Goal: Information Seeking & Learning: Learn about a topic

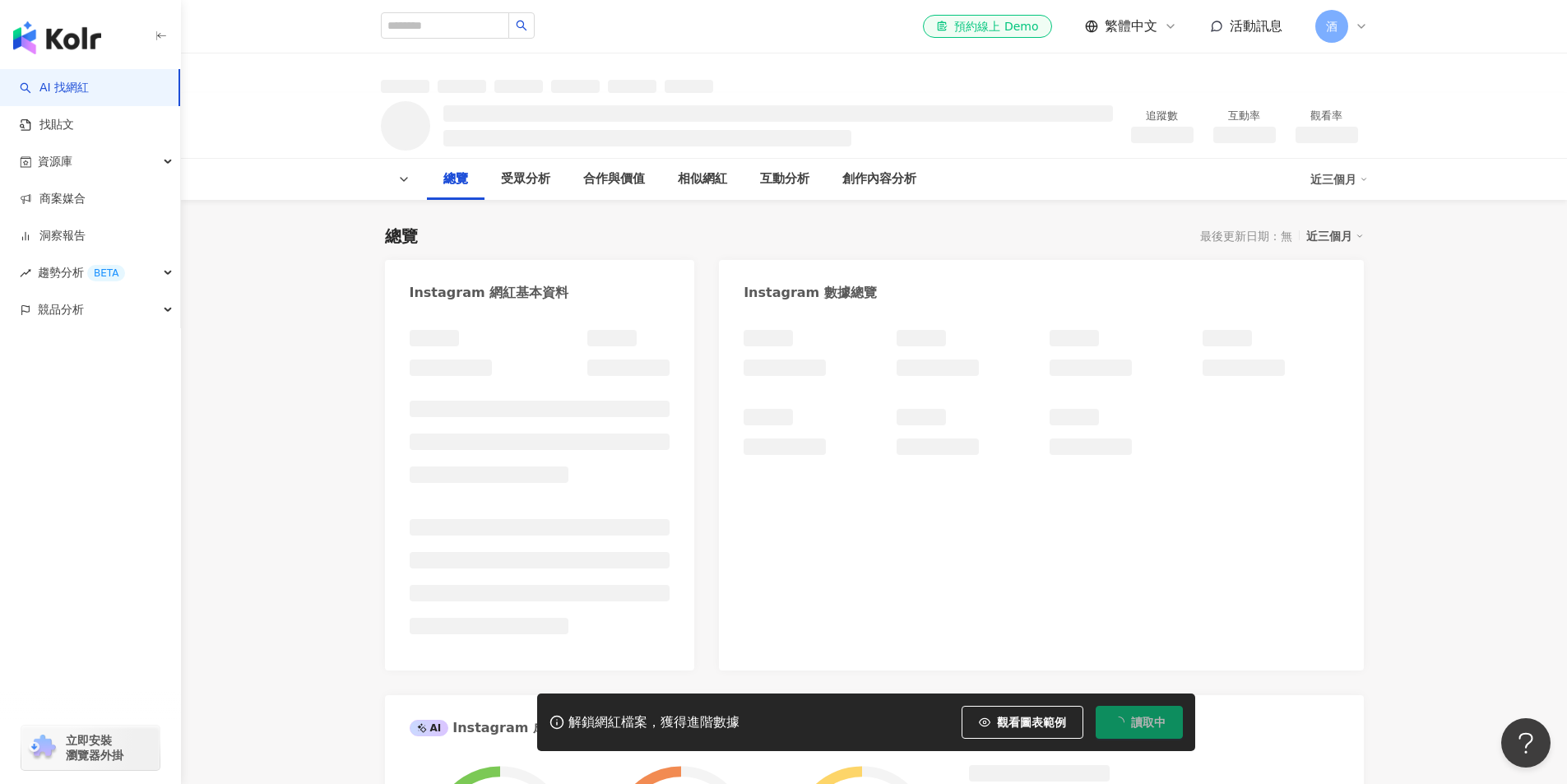
click at [1330, 28] on span "酒" at bounding box center [1332, 25] width 12 height 18
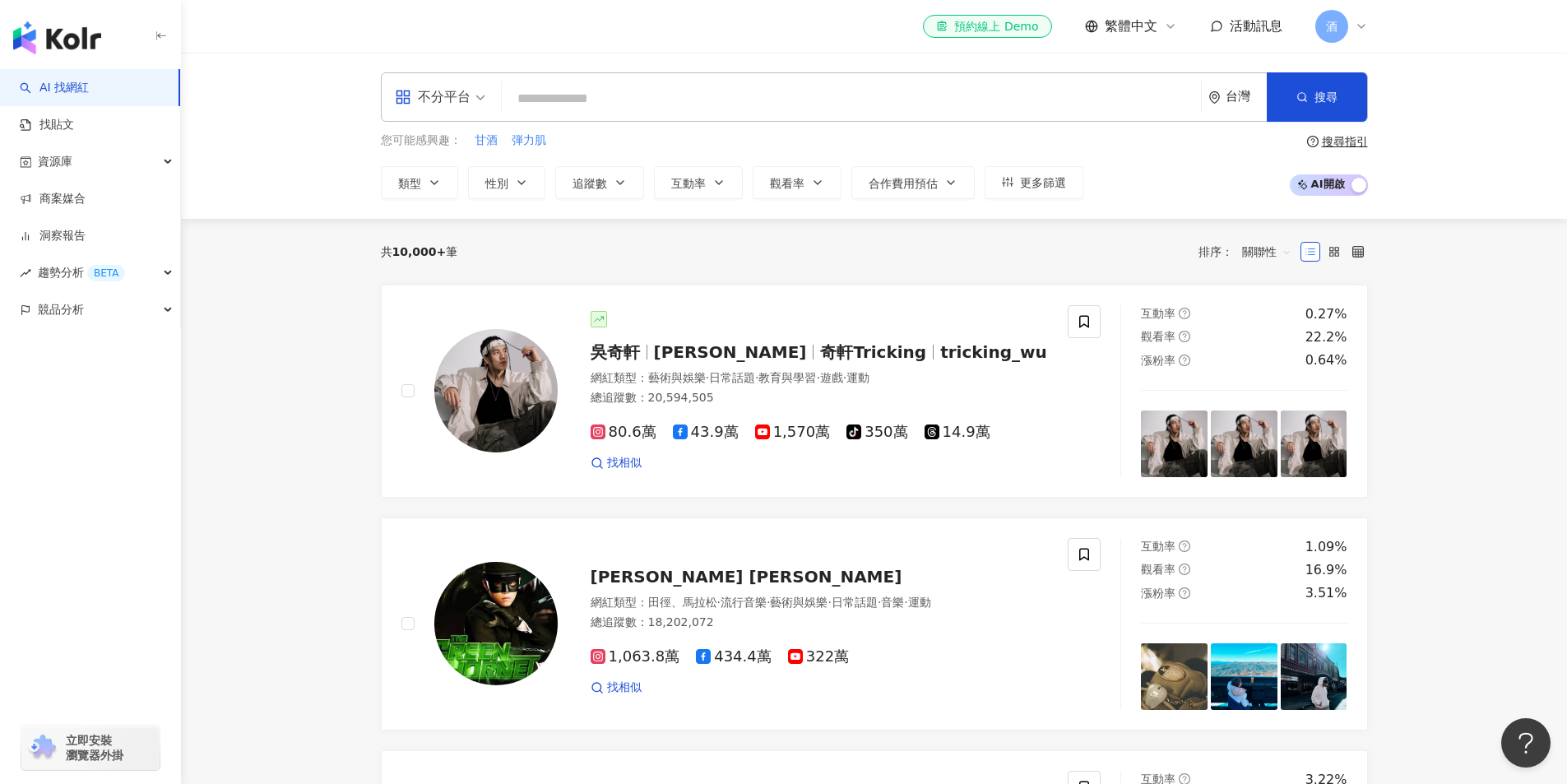
click at [611, 95] on input "search" at bounding box center [851, 98] width 686 height 31
click at [636, 95] on input "search" at bounding box center [851, 98] width 686 height 31
click at [603, 96] on input "search" at bounding box center [851, 98] width 686 height 31
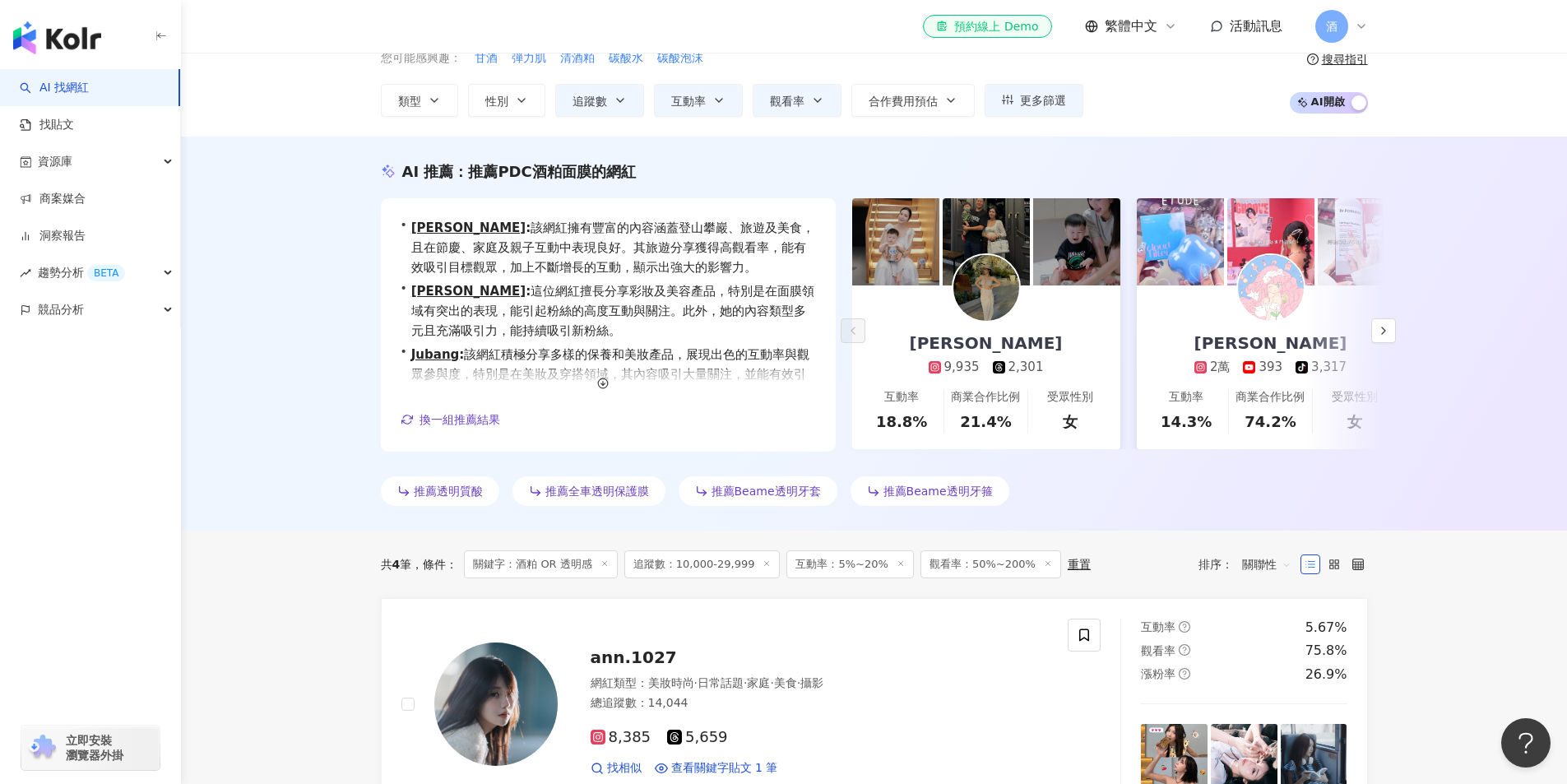
click at [326, 315] on div "AI 推薦 ： 推薦PDC酒粕面膜的網紅 • Amy Su : 該網紅擁有豐富的內容涵蓋登山攀巖、旅遊及美食，且在節慶、家庭及親子互動中表現良好。其旅遊分享獲…" at bounding box center [873, 333] width 1386 height 394
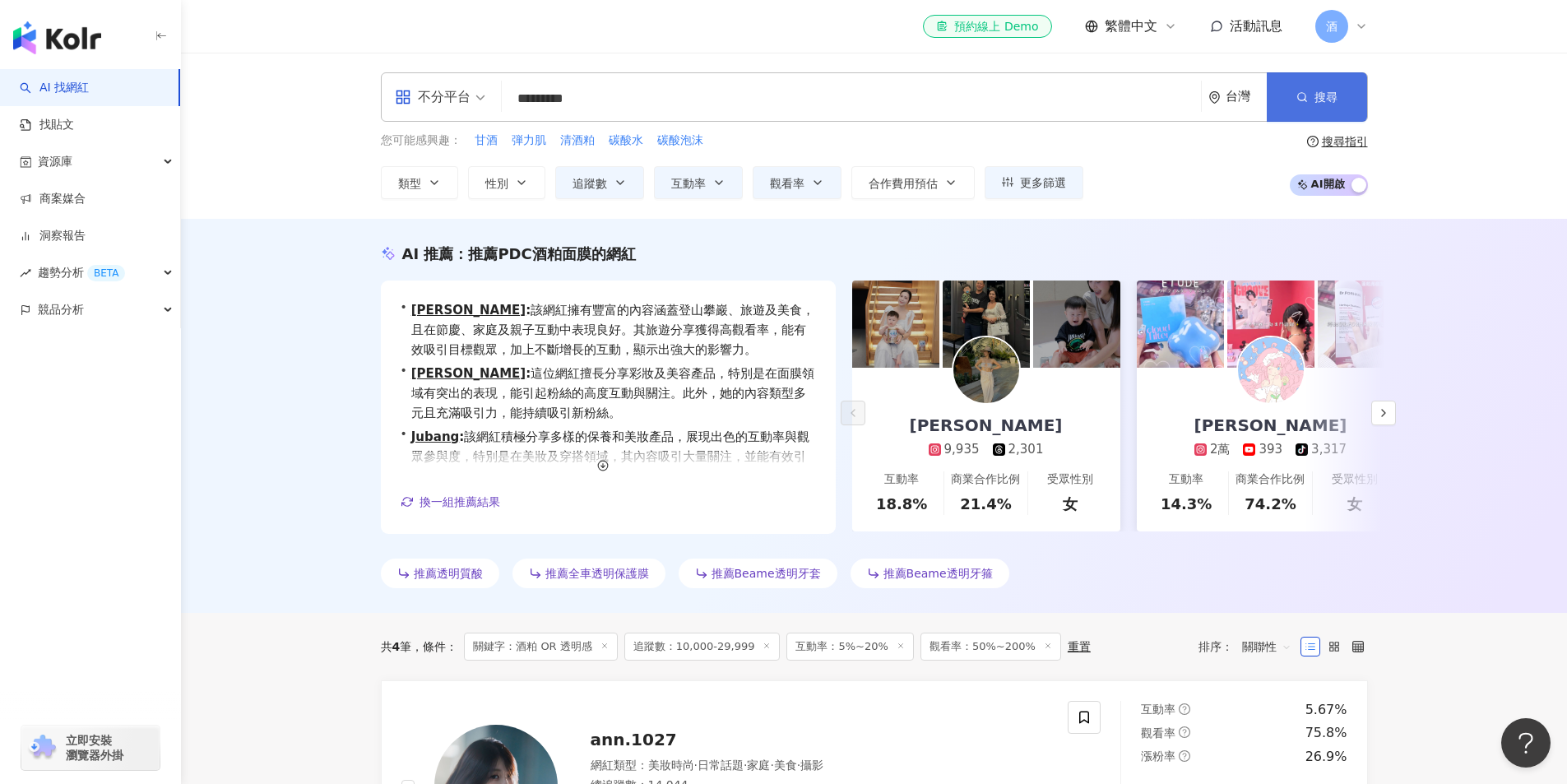
click at [1324, 91] on span "搜尋" at bounding box center [1326, 98] width 23 height 14
click at [667, 87] on input "*********" at bounding box center [851, 98] width 686 height 31
click at [1315, 84] on button "搜尋" at bounding box center [1317, 97] width 100 height 49
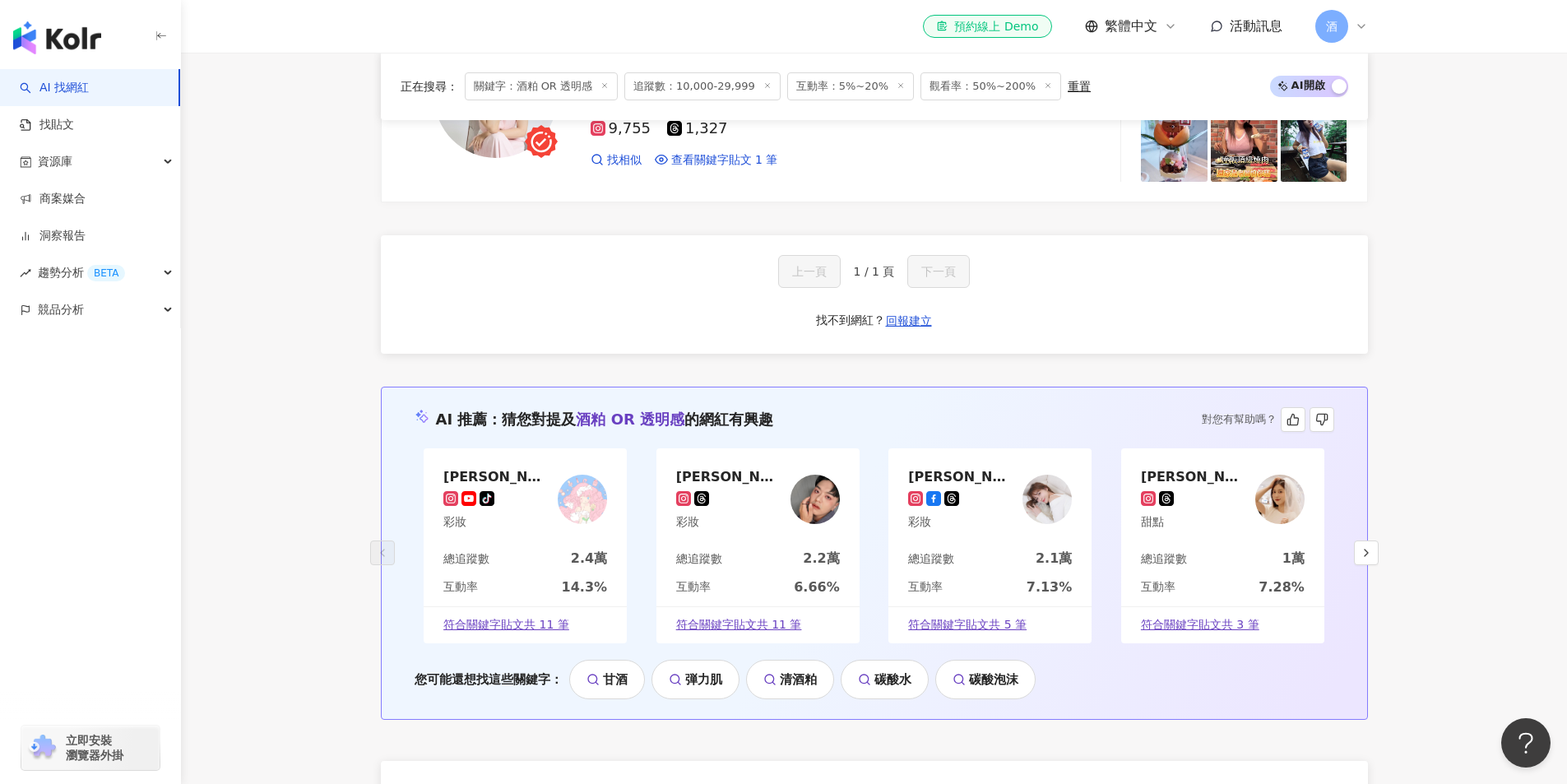
scroll to position [1398, 0]
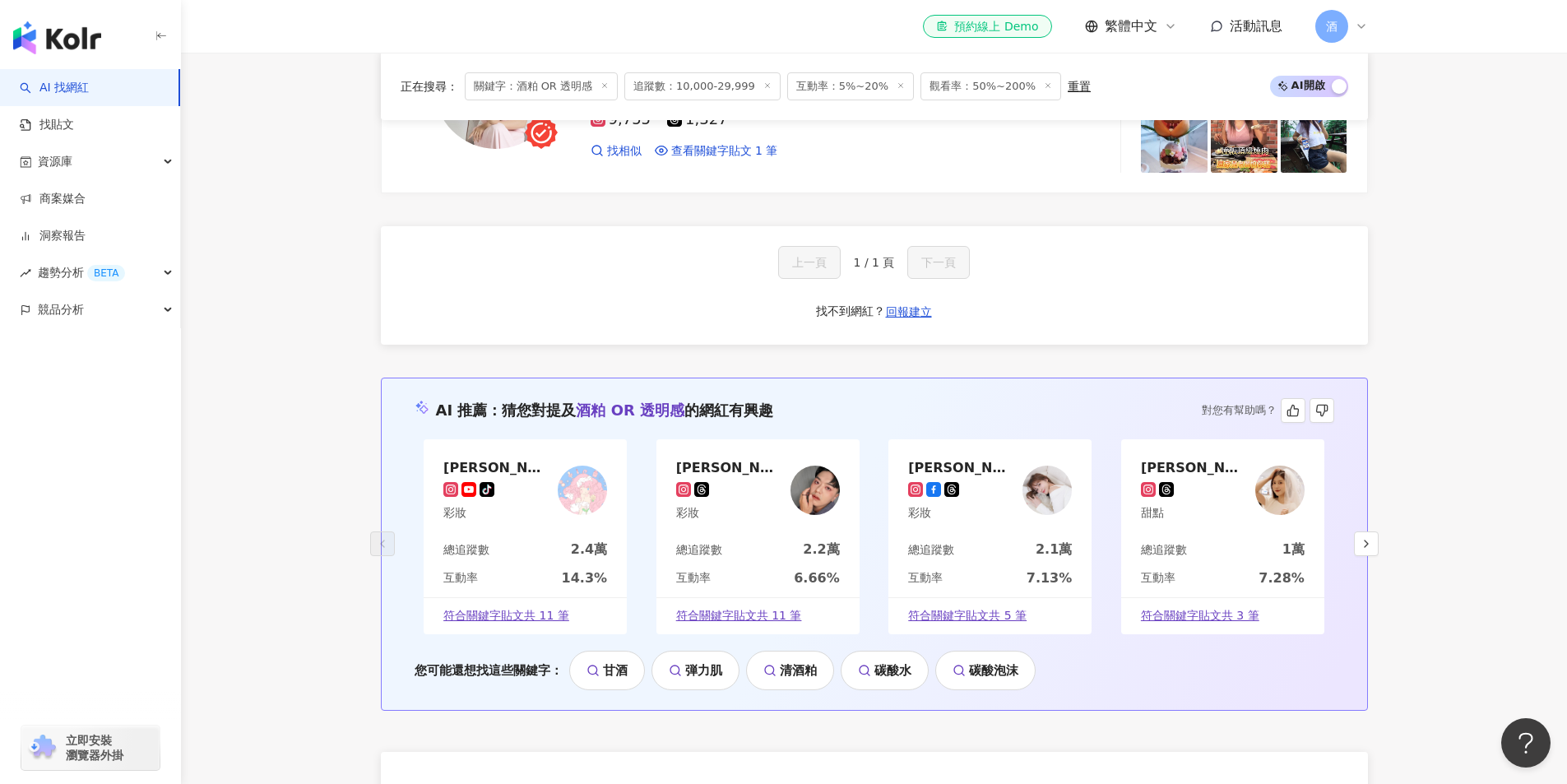
click at [750, 510] on div "大衛隊長 彩妝" at bounding box center [757, 490] width 203 height 101
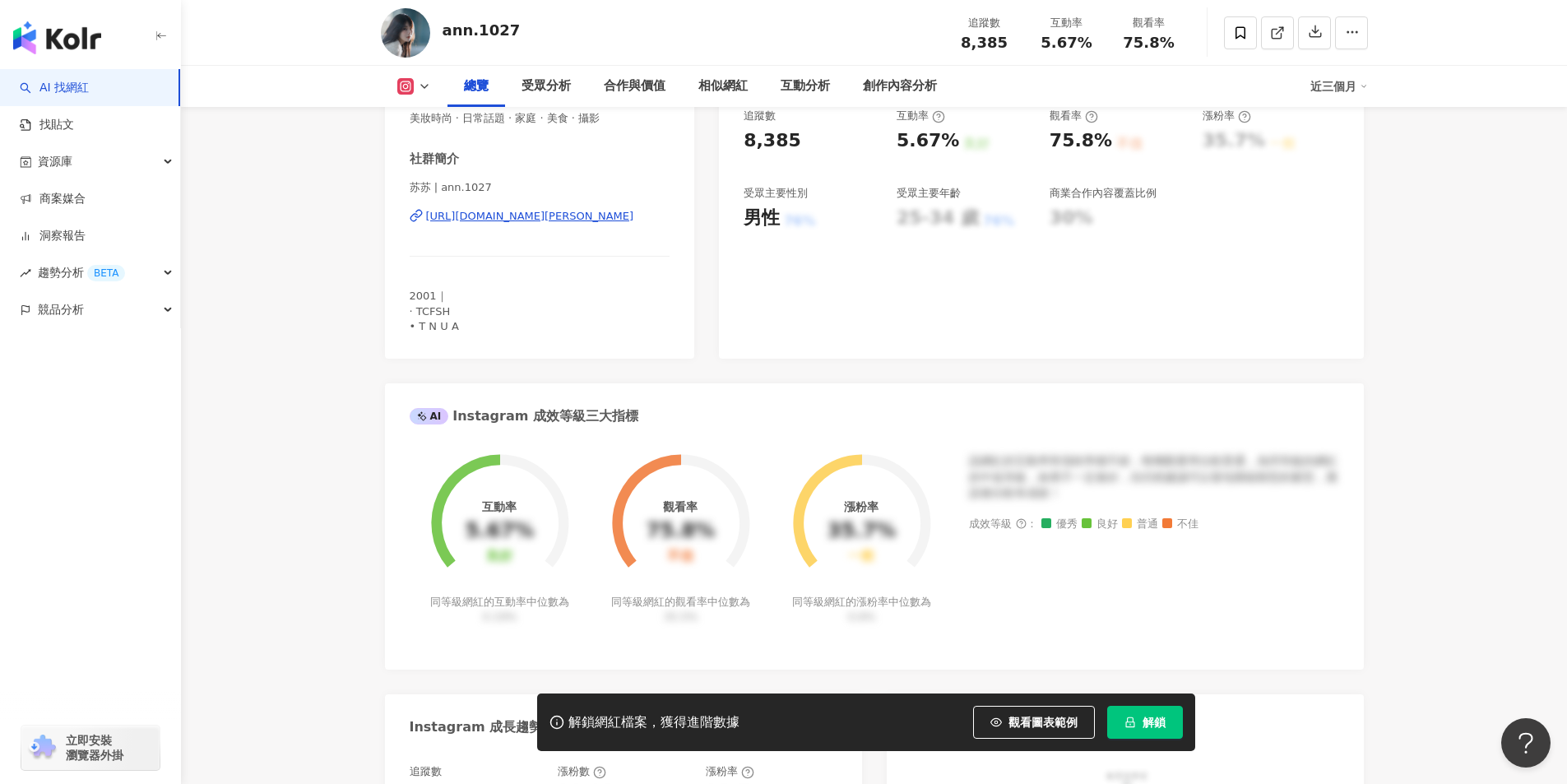
scroll to position [247, 0]
